Goal: Transaction & Acquisition: Register for event/course

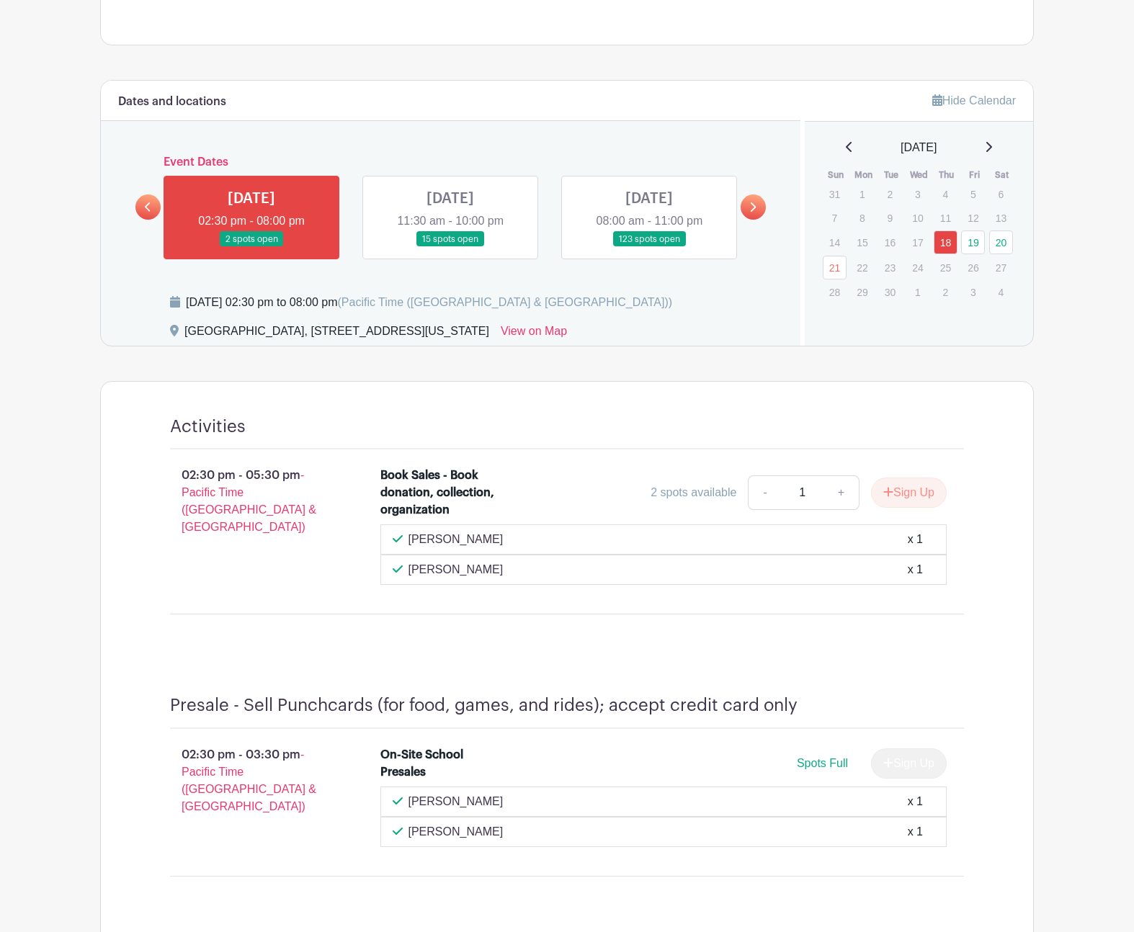
click at [274, 580] on div "02:30 pm - 05:30 pm - Pacific Time ([GEOGRAPHIC_DATA] & [GEOGRAPHIC_DATA])" at bounding box center [252, 526] width 210 height 130
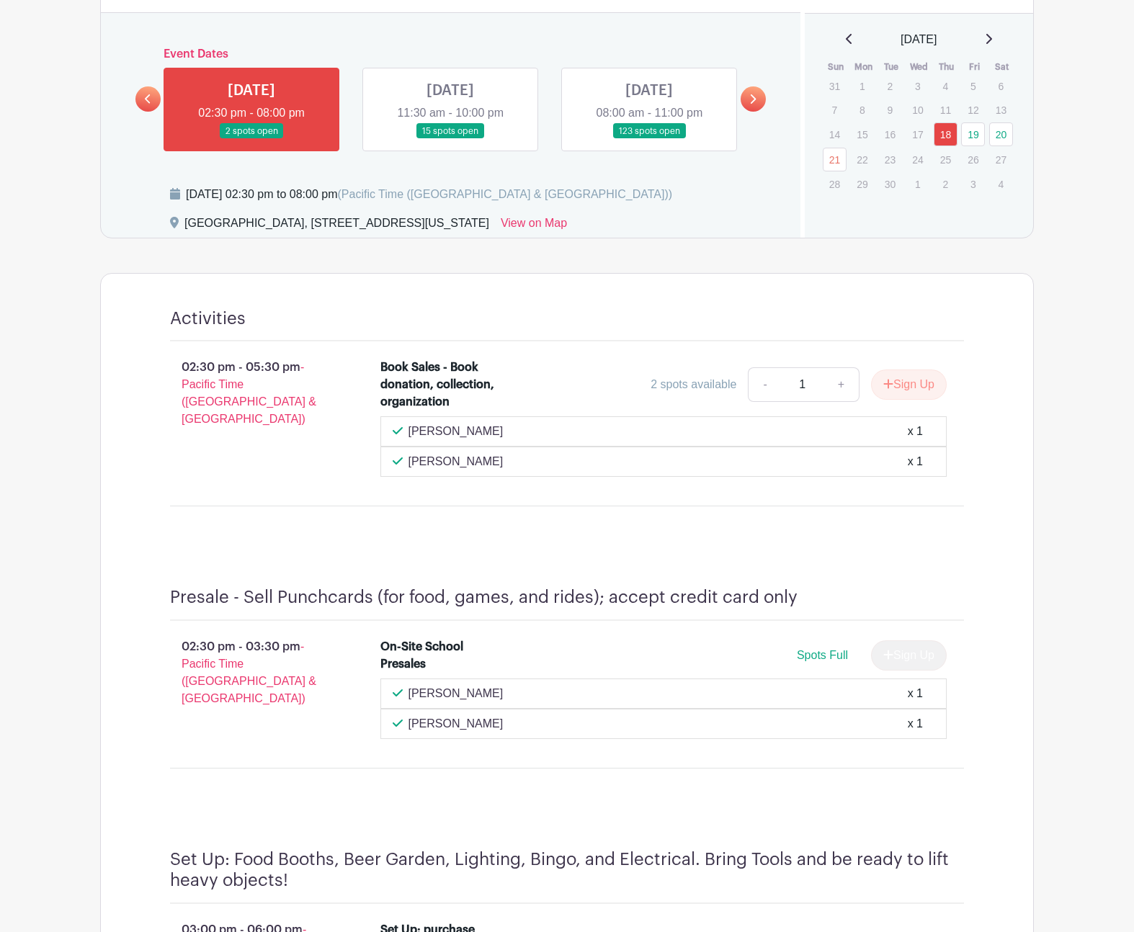
scroll to position [693, 0]
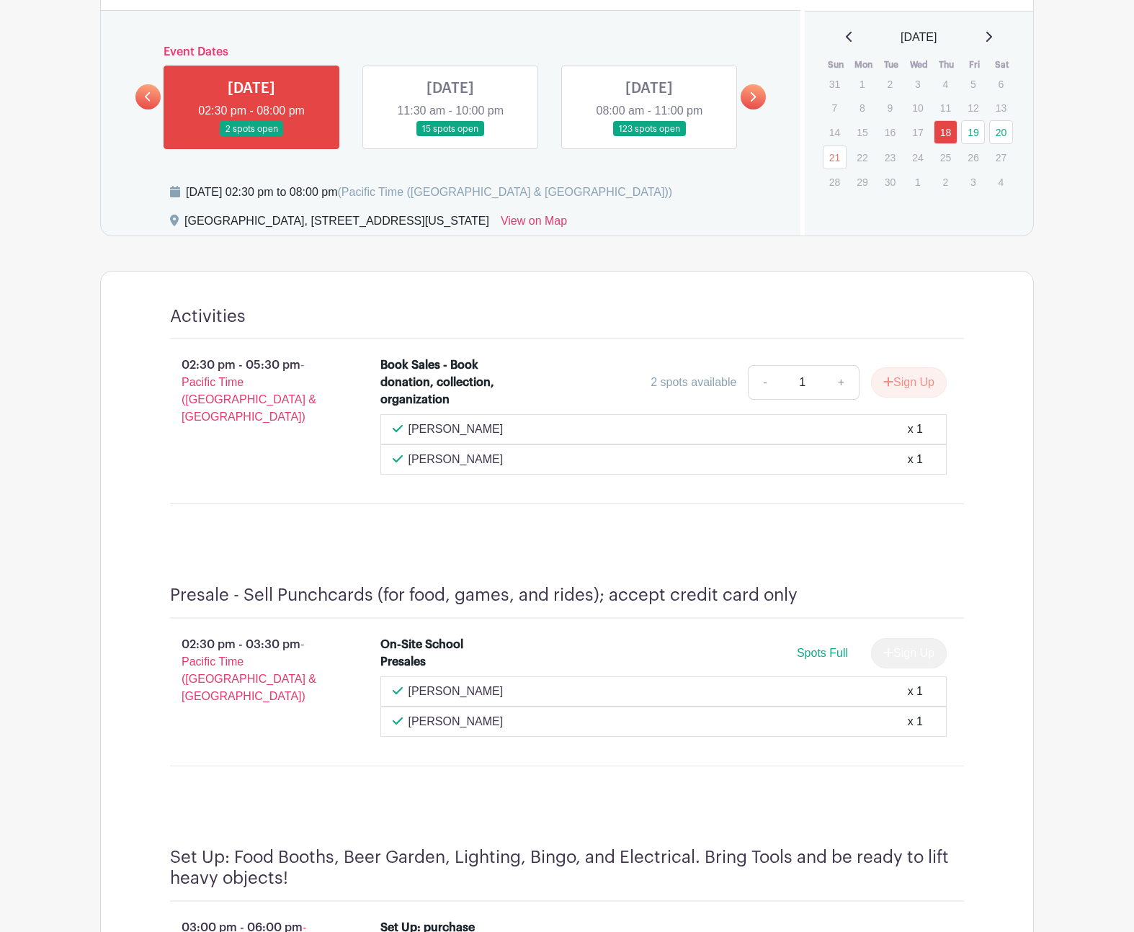
click at [650, 385] on div "2 spots available" at bounding box center [693, 382] width 86 height 17
click at [450, 137] on link at bounding box center [450, 137] width 0 height 0
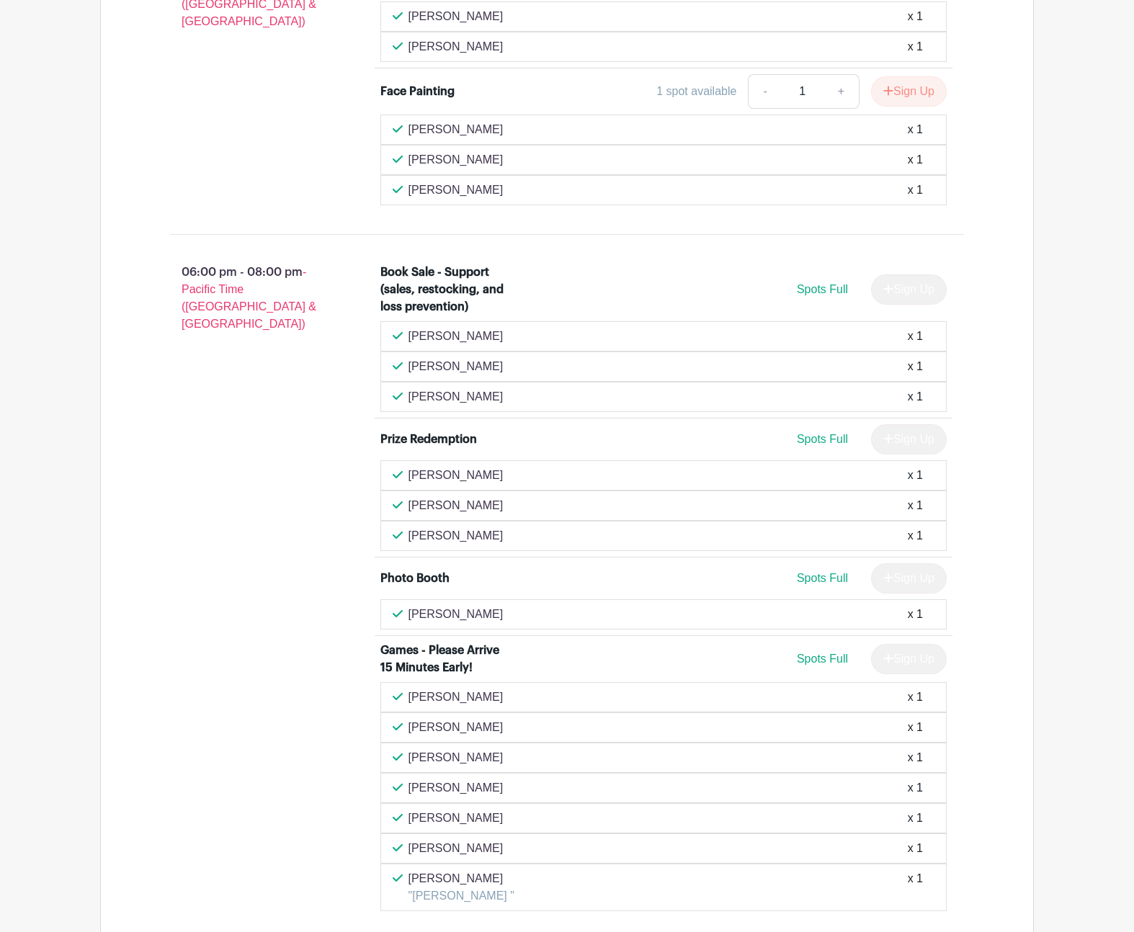
scroll to position [3244, 0]
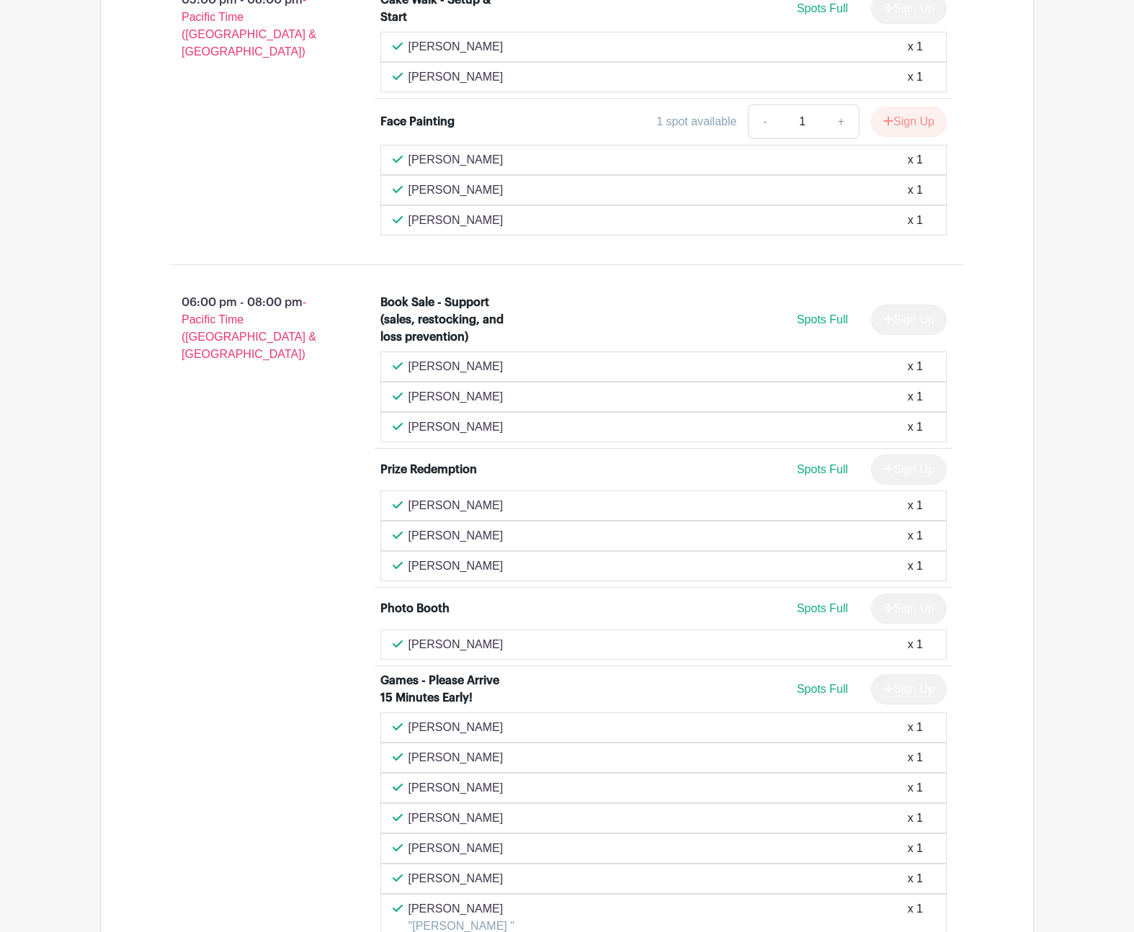
click at [501, 184] on div "[PERSON_NAME] x 1 [PERSON_NAME] x 1 [PERSON_NAME] x 1" at bounding box center [663, 190] width 567 height 91
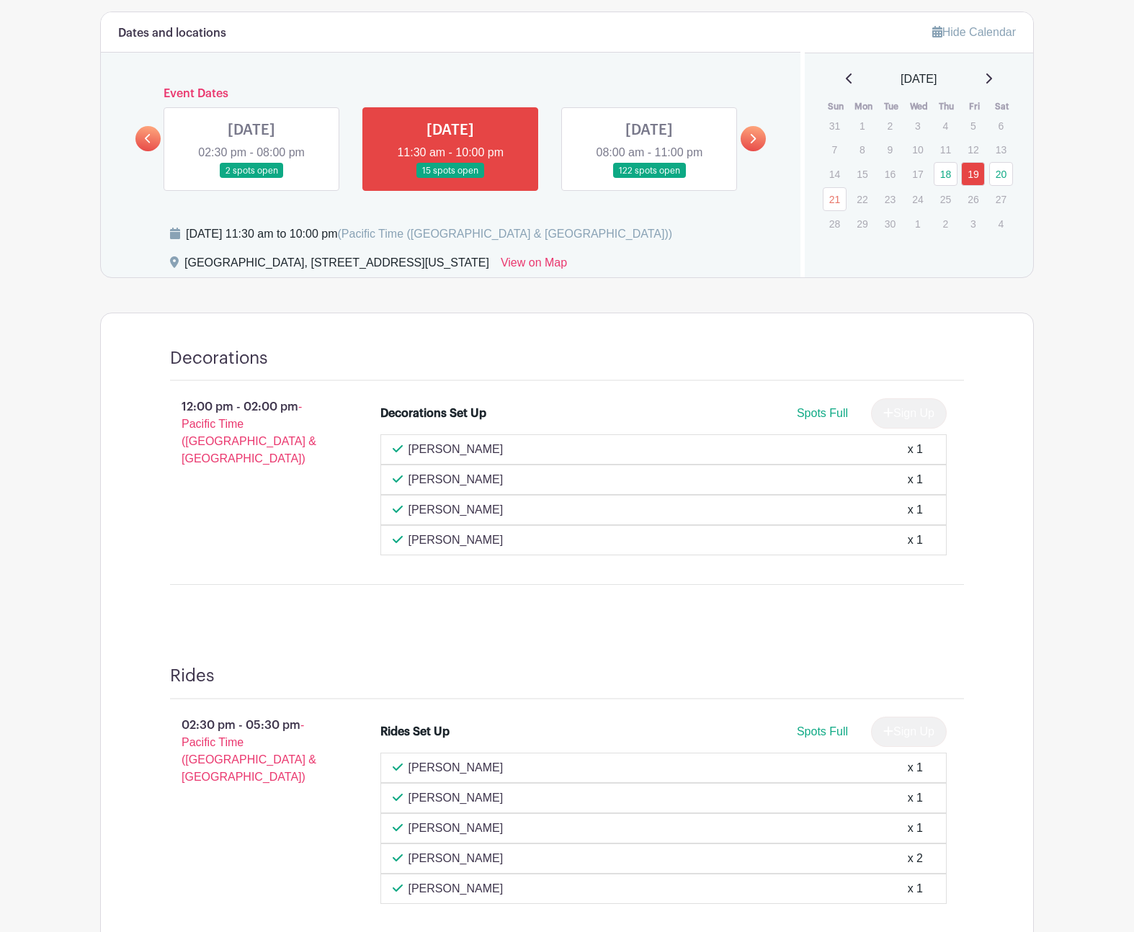
scroll to position [0, 0]
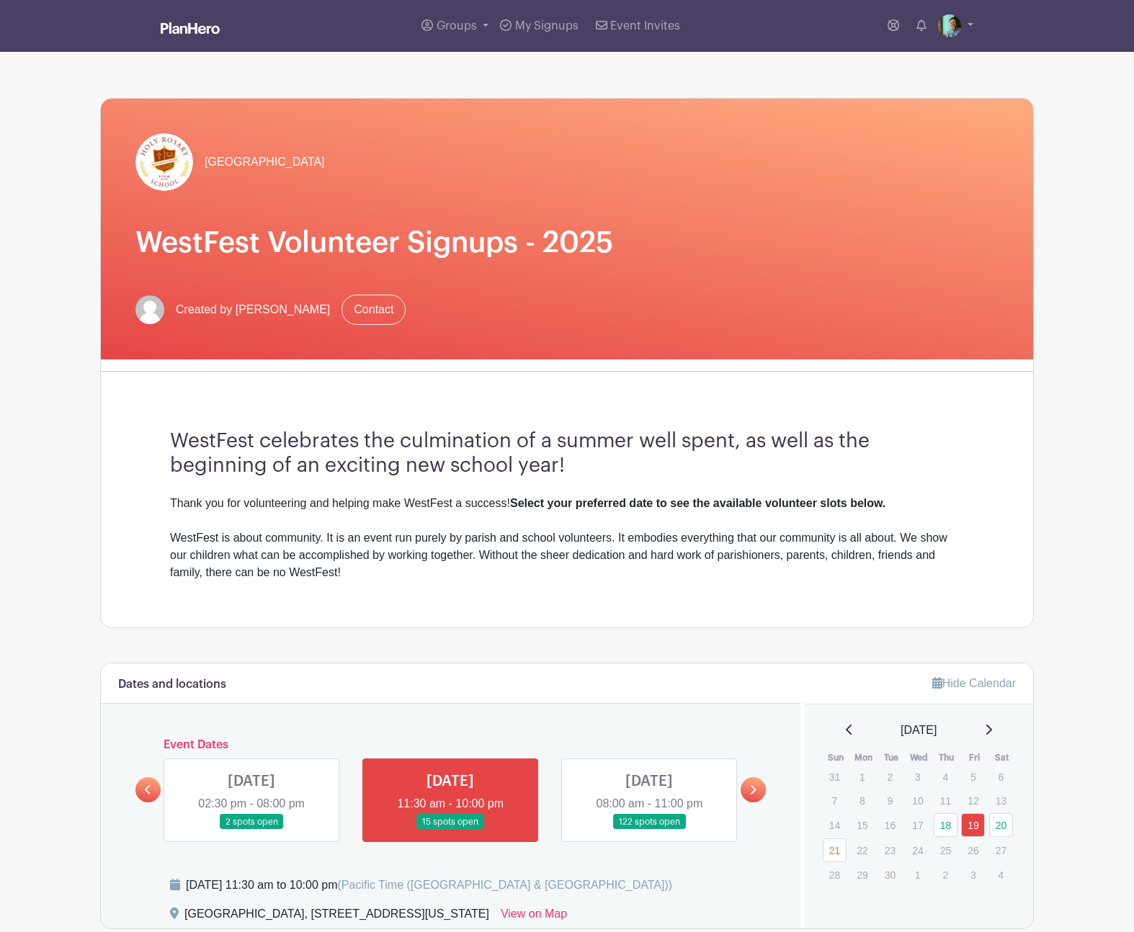
click at [649, 830] on link at bounding box center [649, 830] width 0 height 0
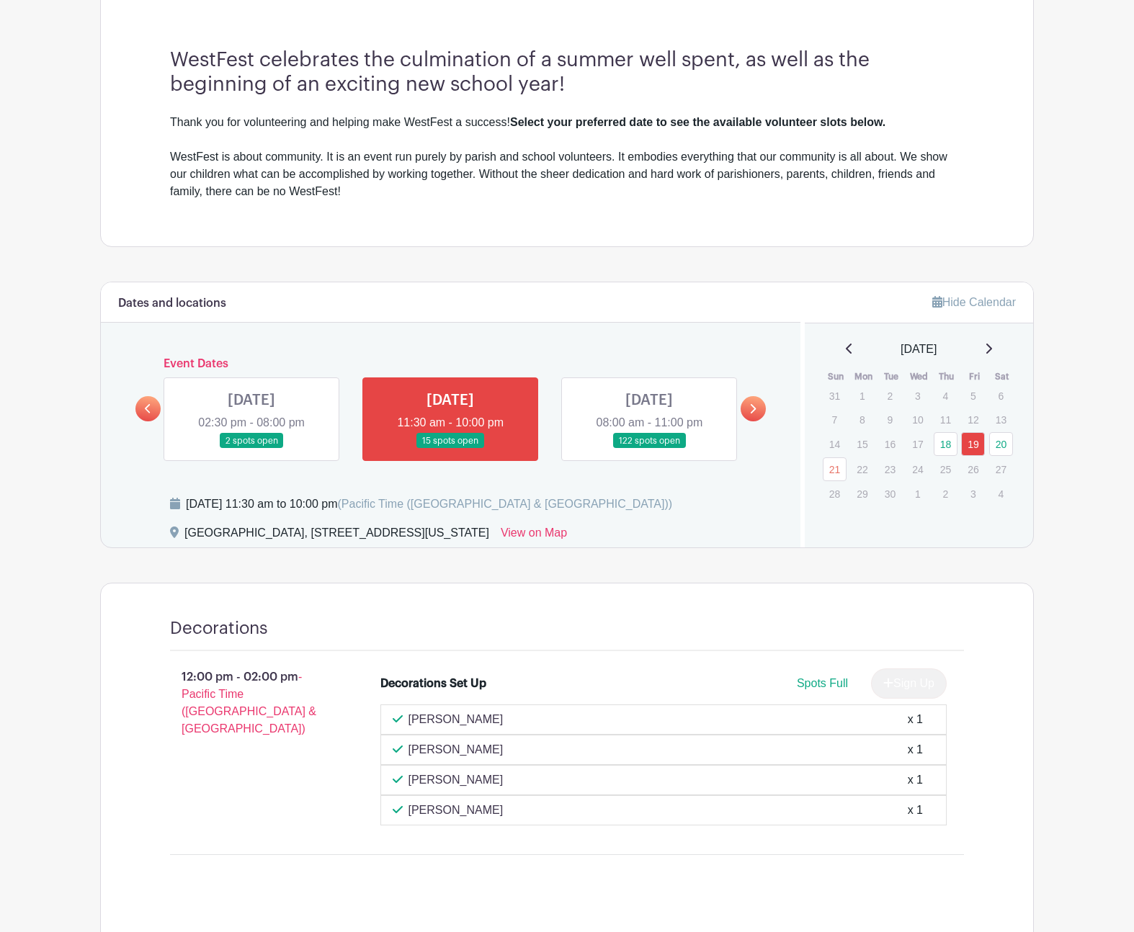
scroll to position [399, 0]
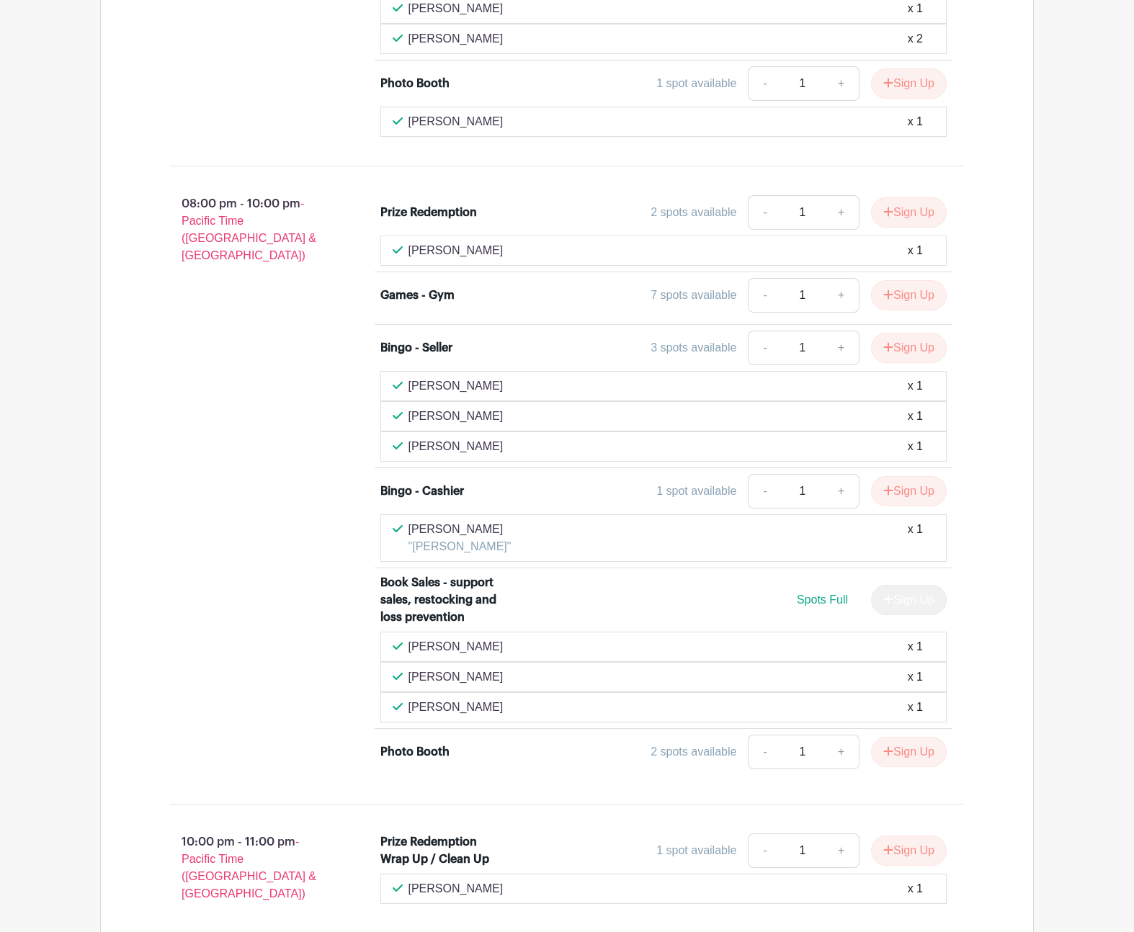
scroll to position [7233, 0]
